Goal: Navigation & Orientation: Find specific page/section

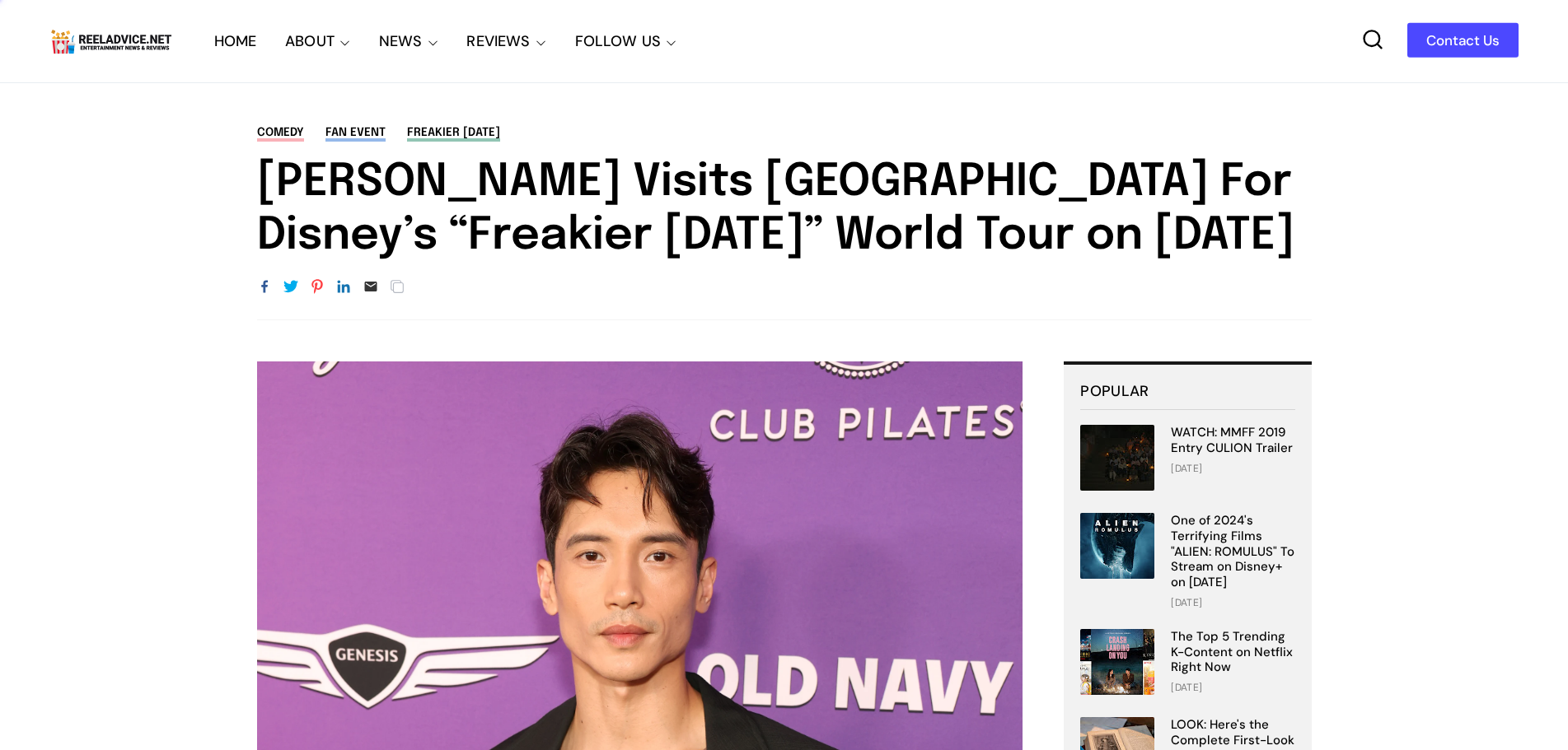
click at [140, 49] on img at bounding box center [110, 41] width 123 height 31
